Goal: Information Seeking & Learning: Learn about a topic

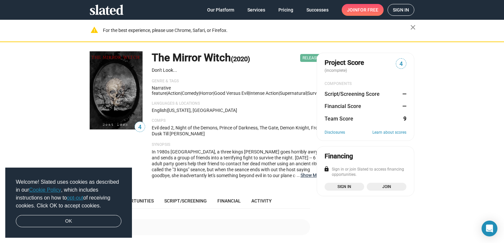
click at [300, 177] on button "… Show More" at bounding box center [311, 175] width 23 height 6
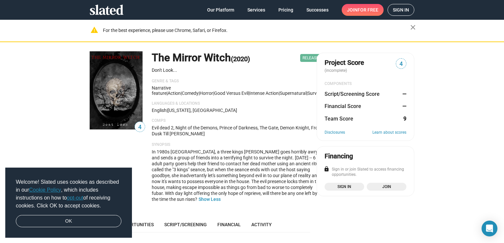
click at [243, 172] on span "In 1980s [GEOGRAPHIC_DATA], a three kings [PERSON_NAME] goes horribly awry and …" at bounding box center [237, 175] width 170 height 53
click at [75, 226] on link "OK" at bounding box center [68, 221] width 105 height 13
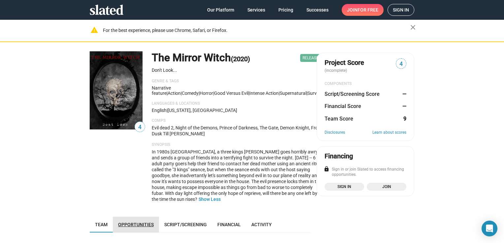
click at [141, 226] on span "Opportunities" at bounding box center [136, 224] width 36 height 5
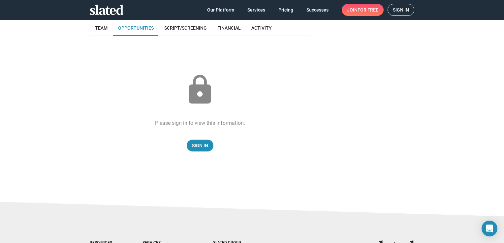
scroll to position [198, 0]
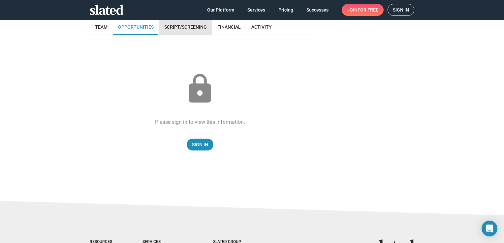
click at [180, 31] on link "Script/Screening" at bounding box center [185, 27] width 53 height 16
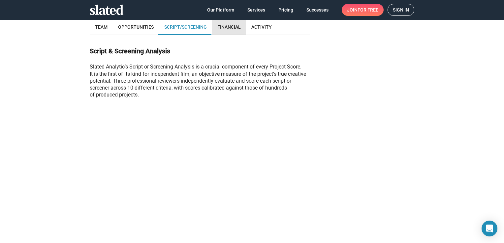
click at [222, 28] on span "Financial" at bounding box center [228, 26] width 23 height 5
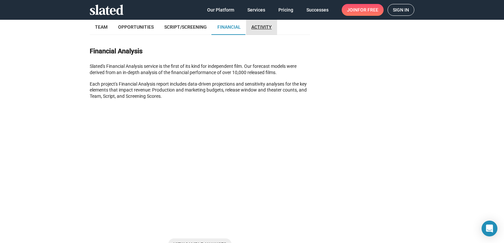
click at [259, 30] on span "Activity" at bounding box center [261, 26] width 20 height 5
